Goal: Check status: Check status

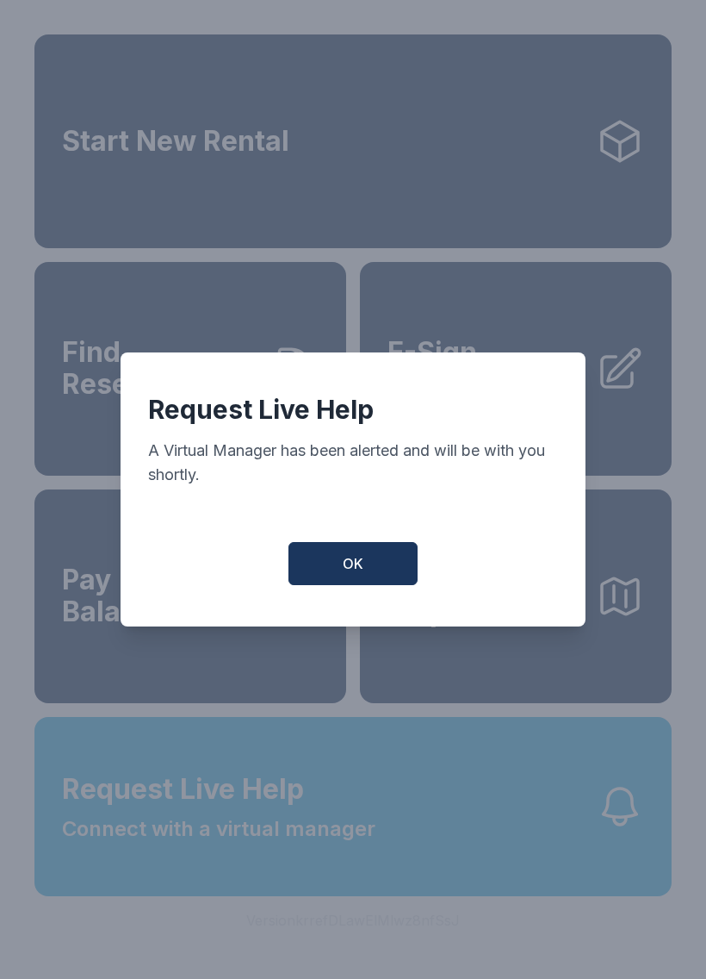
click at [376, 564] on button "OK" at bounding box center [353, 563] width 129 height 43
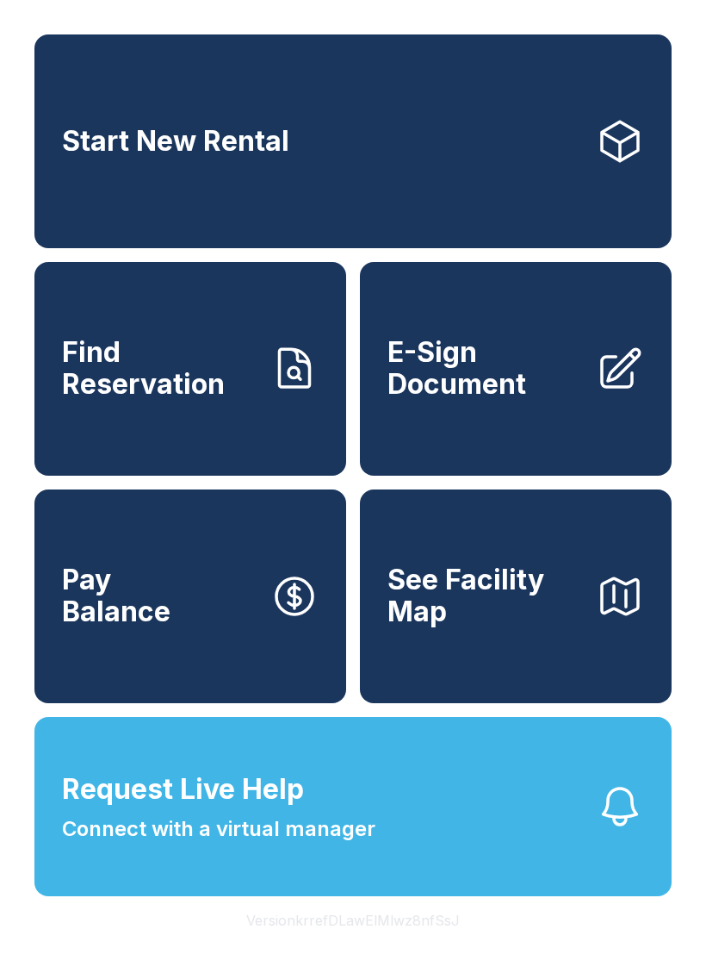
click at [104, 384] on span "Find Reservation" at bounding box center [159, 368] width 195 height 63
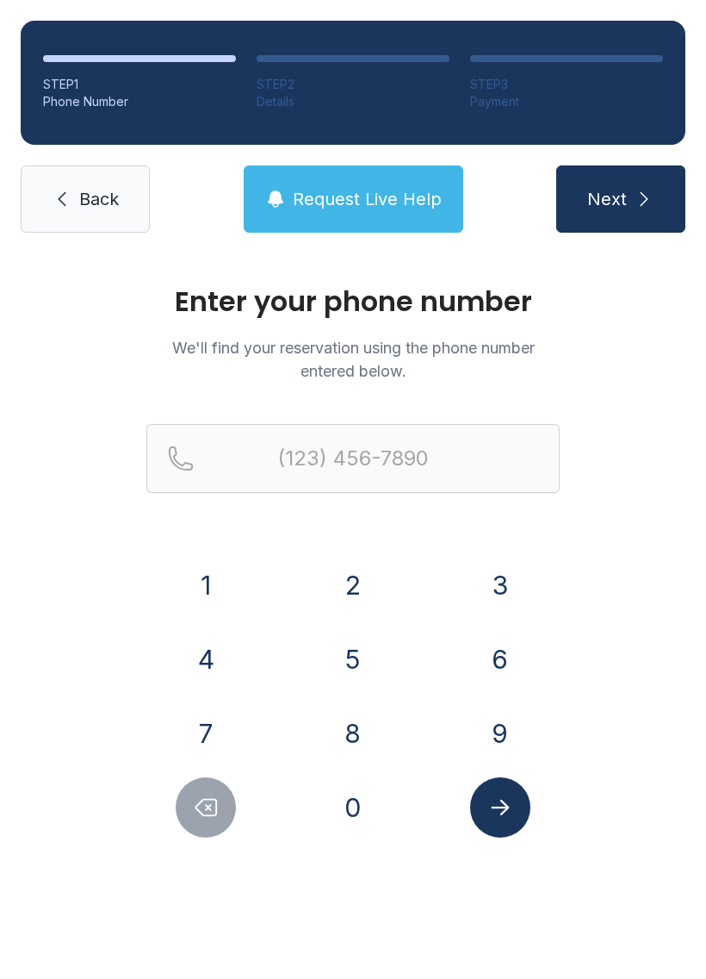
click at [187, 728] on button "7" at bounding box center [206, 733] width 60 height 60
click at [358, 808] on button "0" at bounding box center [353, 807] width 60 height 60
click at [359, 743] on button "8" at bounding box center [353, 733] width 60 height 60
click at [220, 595] on button "1" at bounding box center [206, 585] width 60 height 60
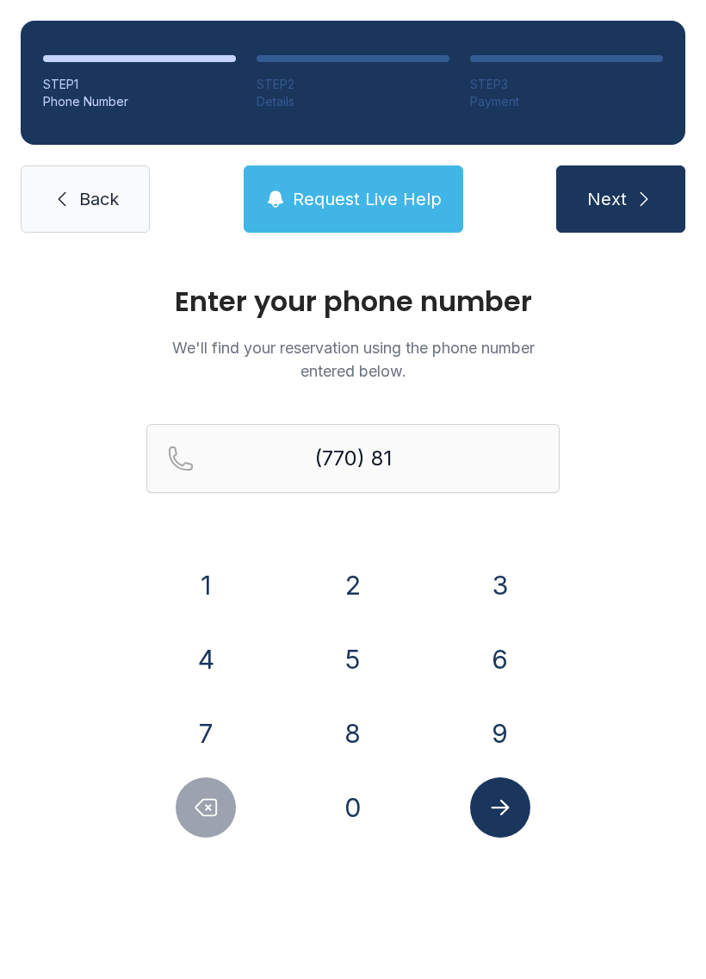
click at [363, 665] on button "5" at bounding box center [353, 659] width 60 height 60
click at [363, 724] on button "8" at bounding box center [353, 733] width 60 height 60
click at [362, 724] on button "8" at bounding box center [353, 733] width 60 height 60
click at [209, 591] on button "1" at bounding box center [206, 585] width 60 height 60
click at [327, 644] on button "5" at bounding box center [353, 659] width 60 height 60
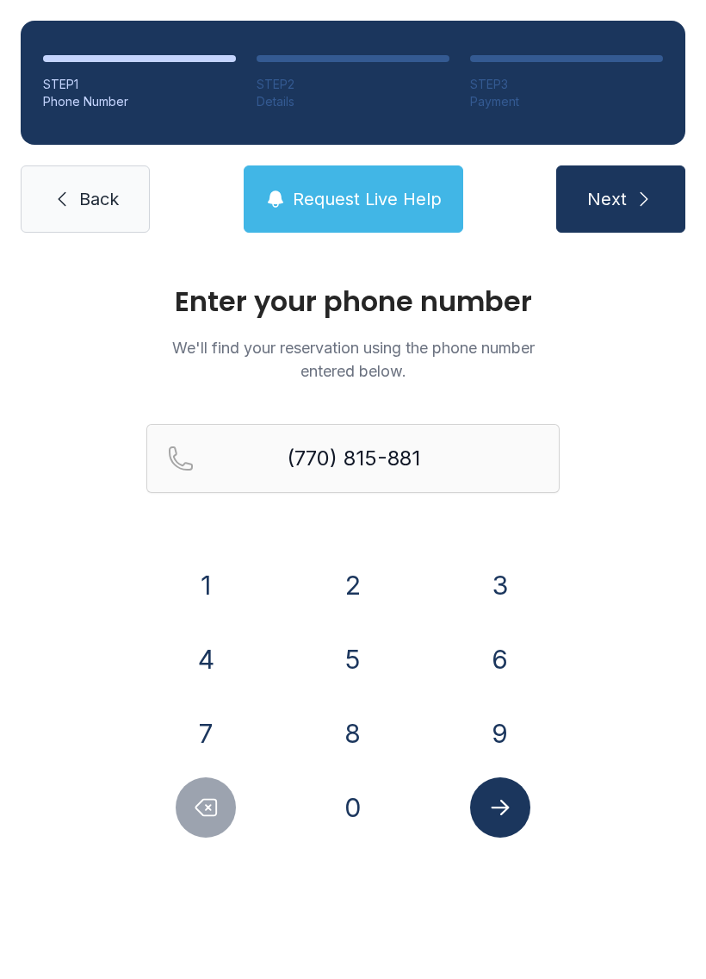
type input "[PHONE_NUMBER]"
click at [660, 208] on button "Next" at bounding box center [620, 198] width 129 height 67
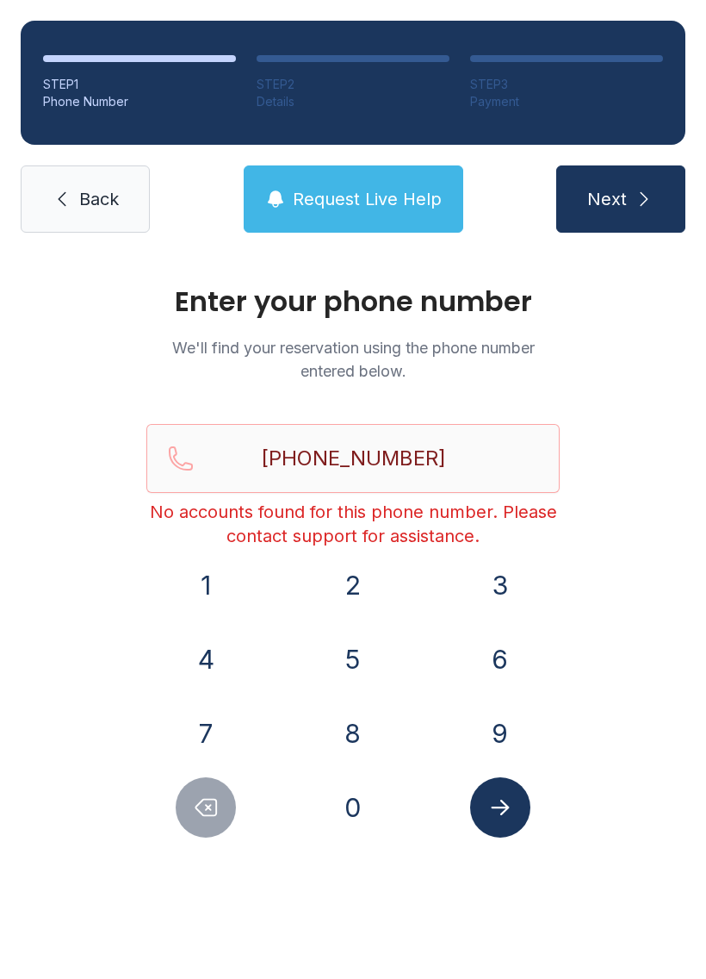
click at [343, 205] on span "Request Live Help" at bounding box center [367, 199] width 149 height 24
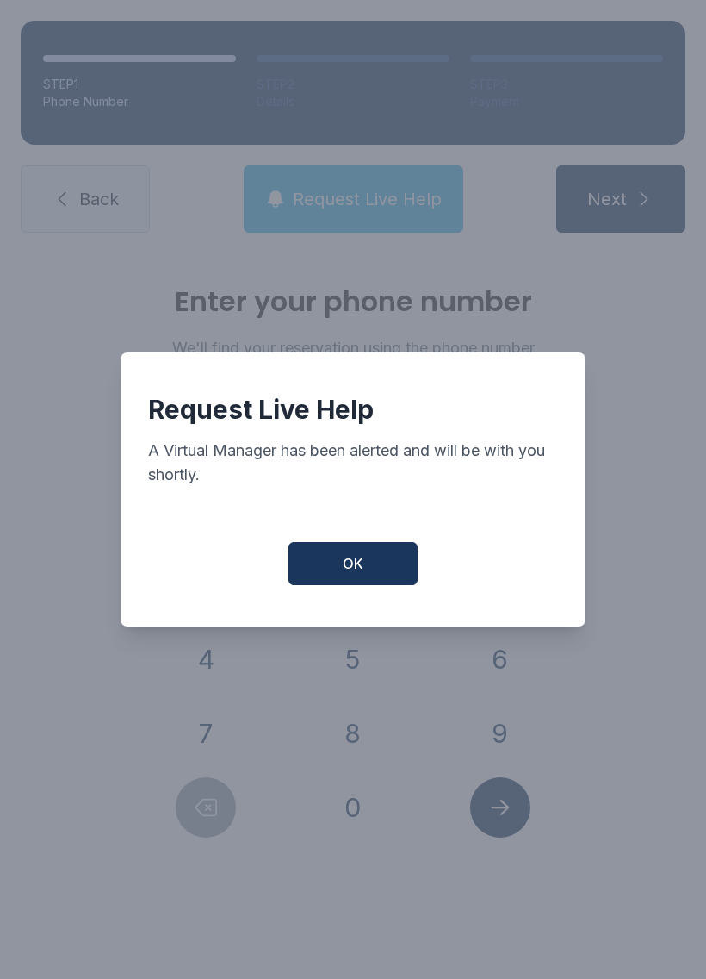
click at [352, 574] on span "OK" at bounding box center [353, 563] width 21 height 21
